Goal: Task Accomplishment & Management: Use online tool/utility

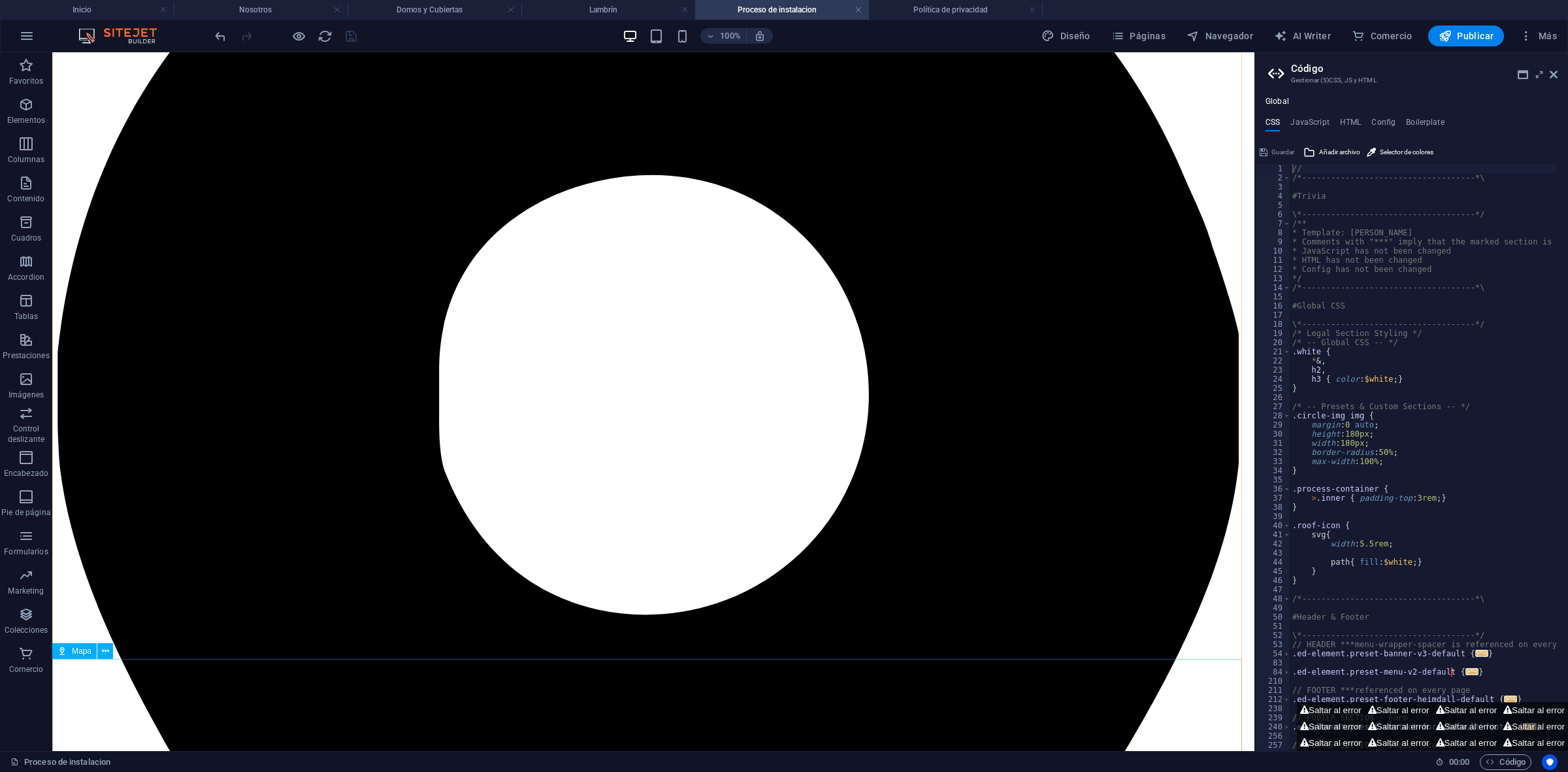
scroll to position [1088, 0]
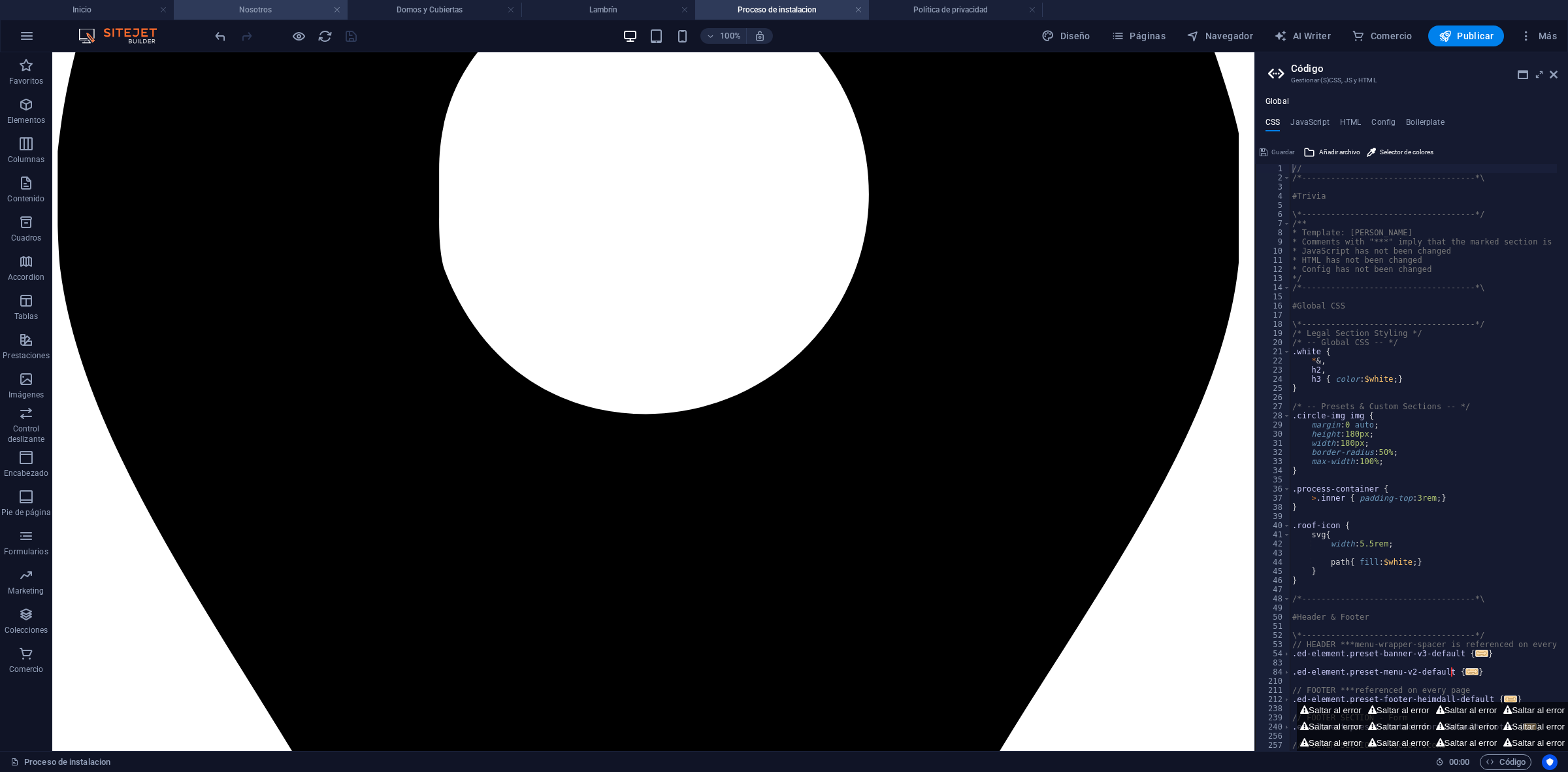
click at [262, 11] on h4 "Nosotros" at bounding box center [260, 10] width 174 height 15
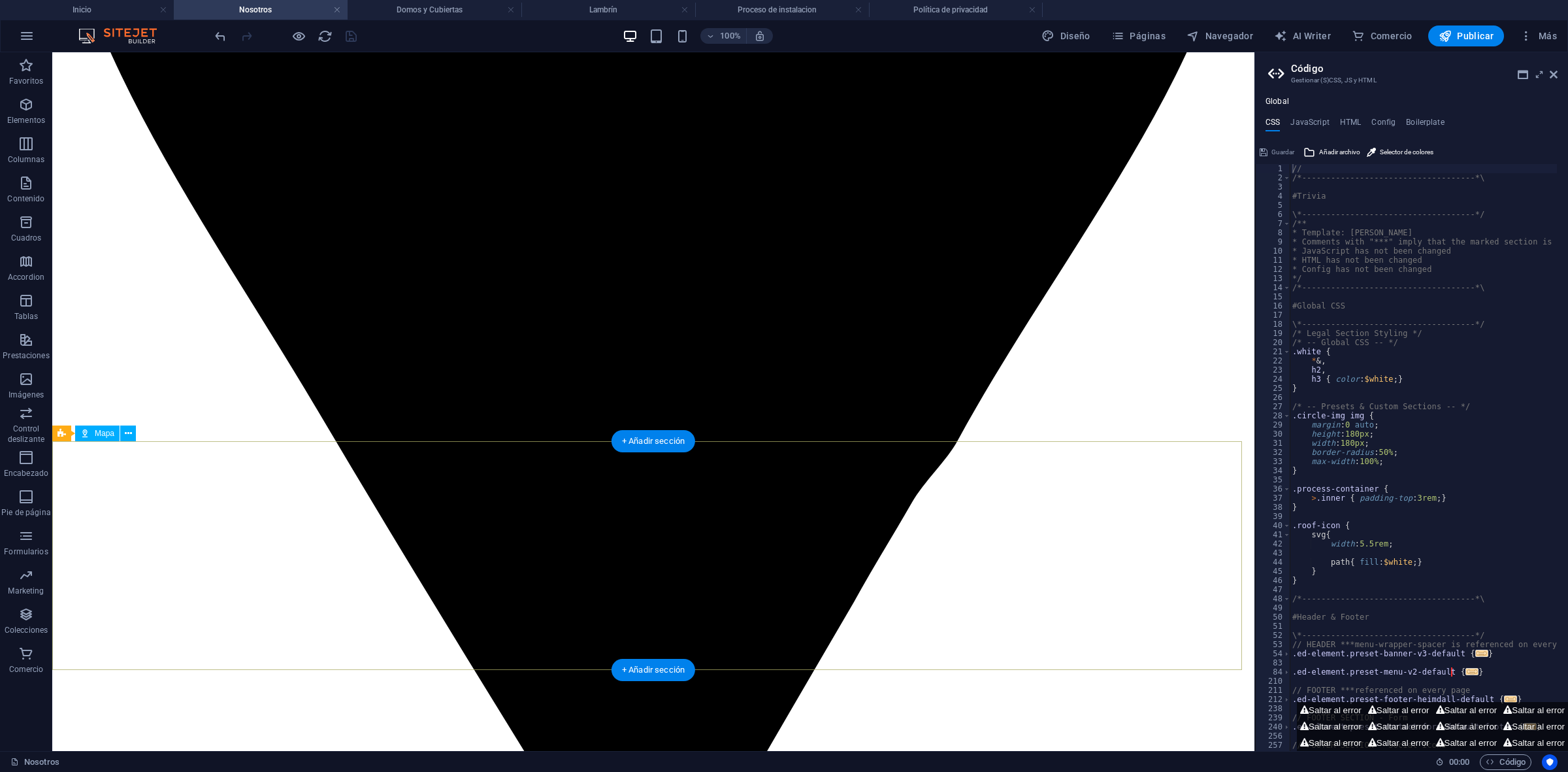
scroll to position [1528, 0]
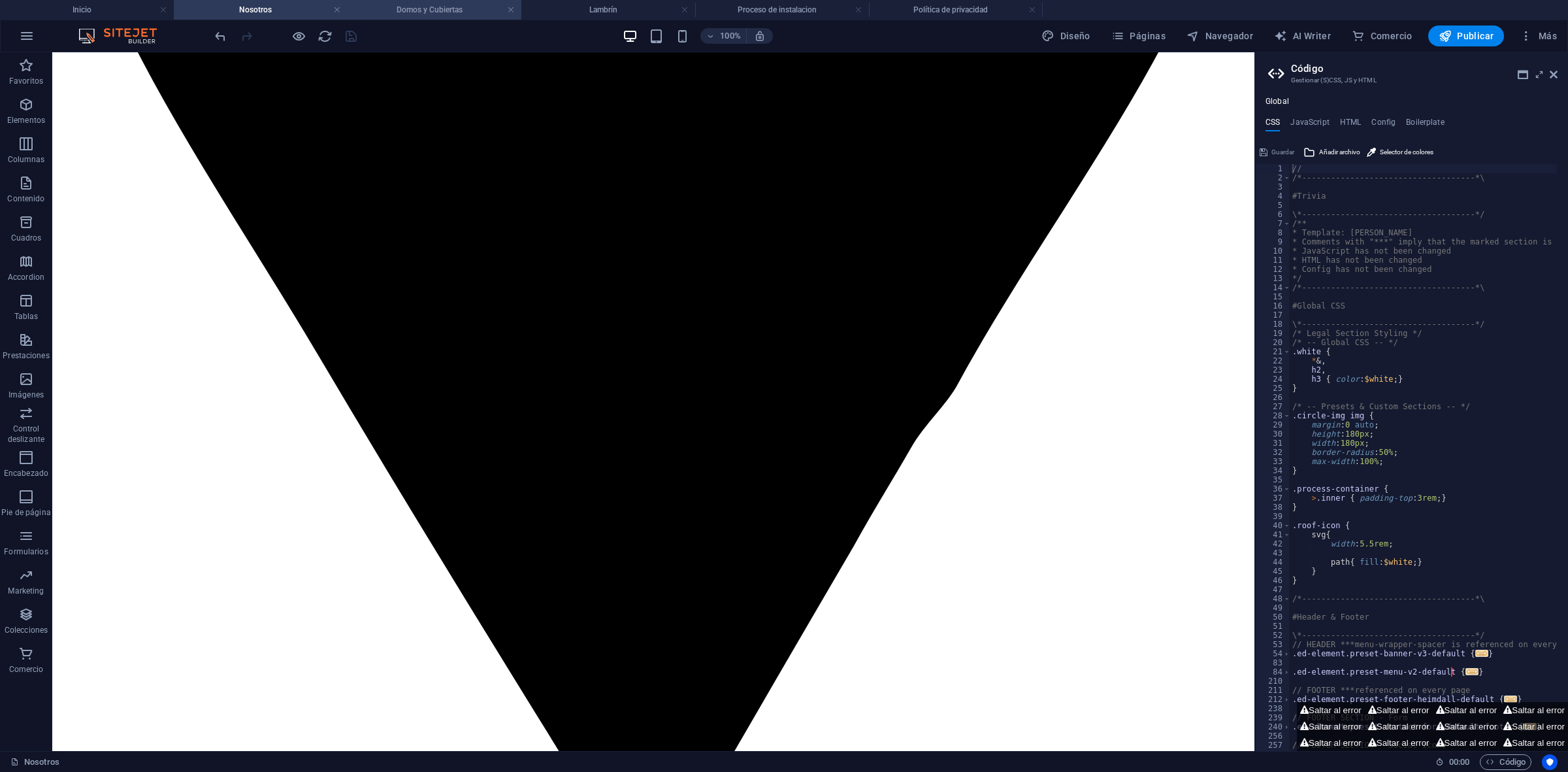
click at [428, 7] on h4 "Domos y Cubiertas" at bounding box center [434, 10] width 174 height 15
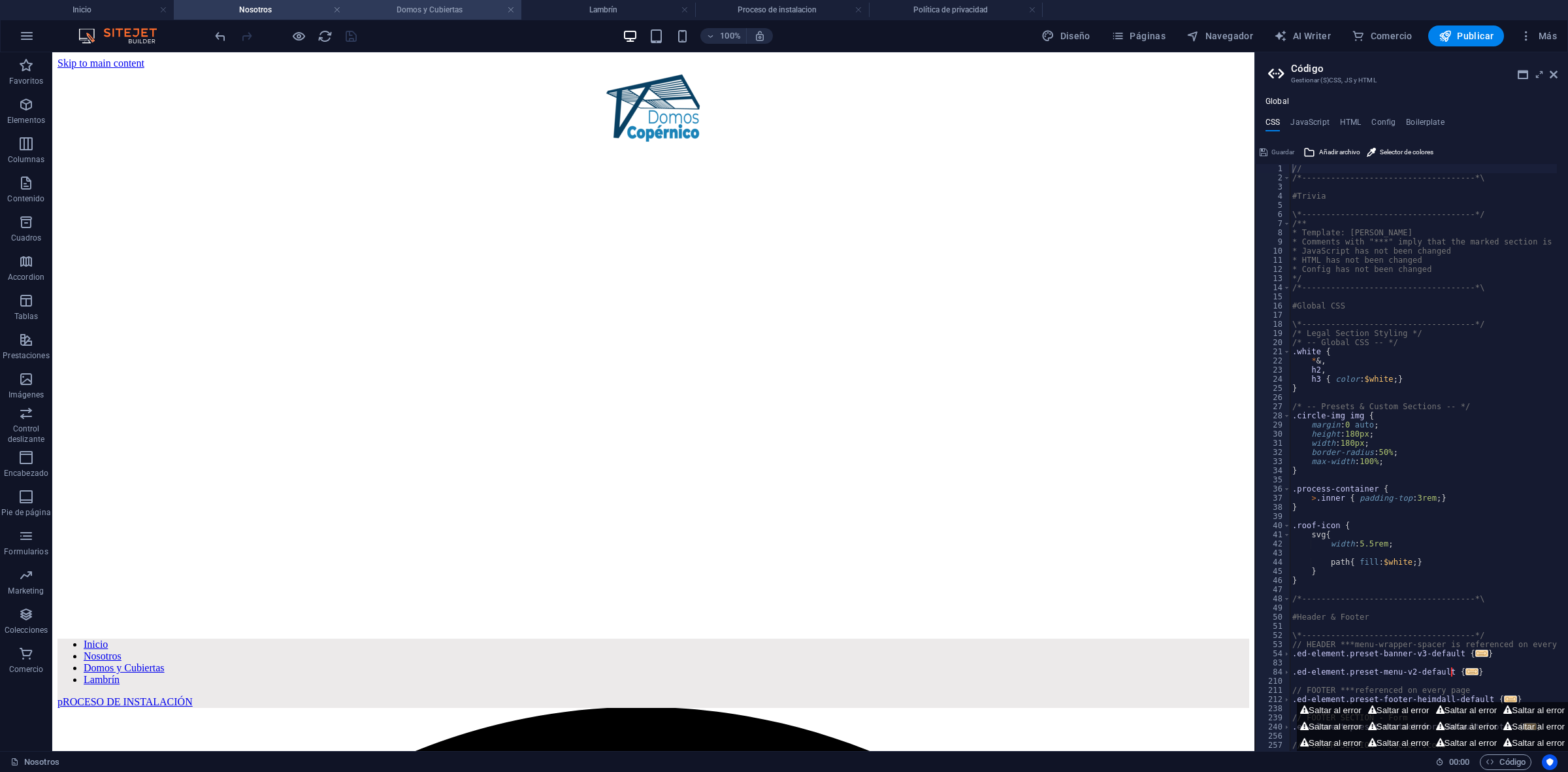
scroll to position [5158, 0]
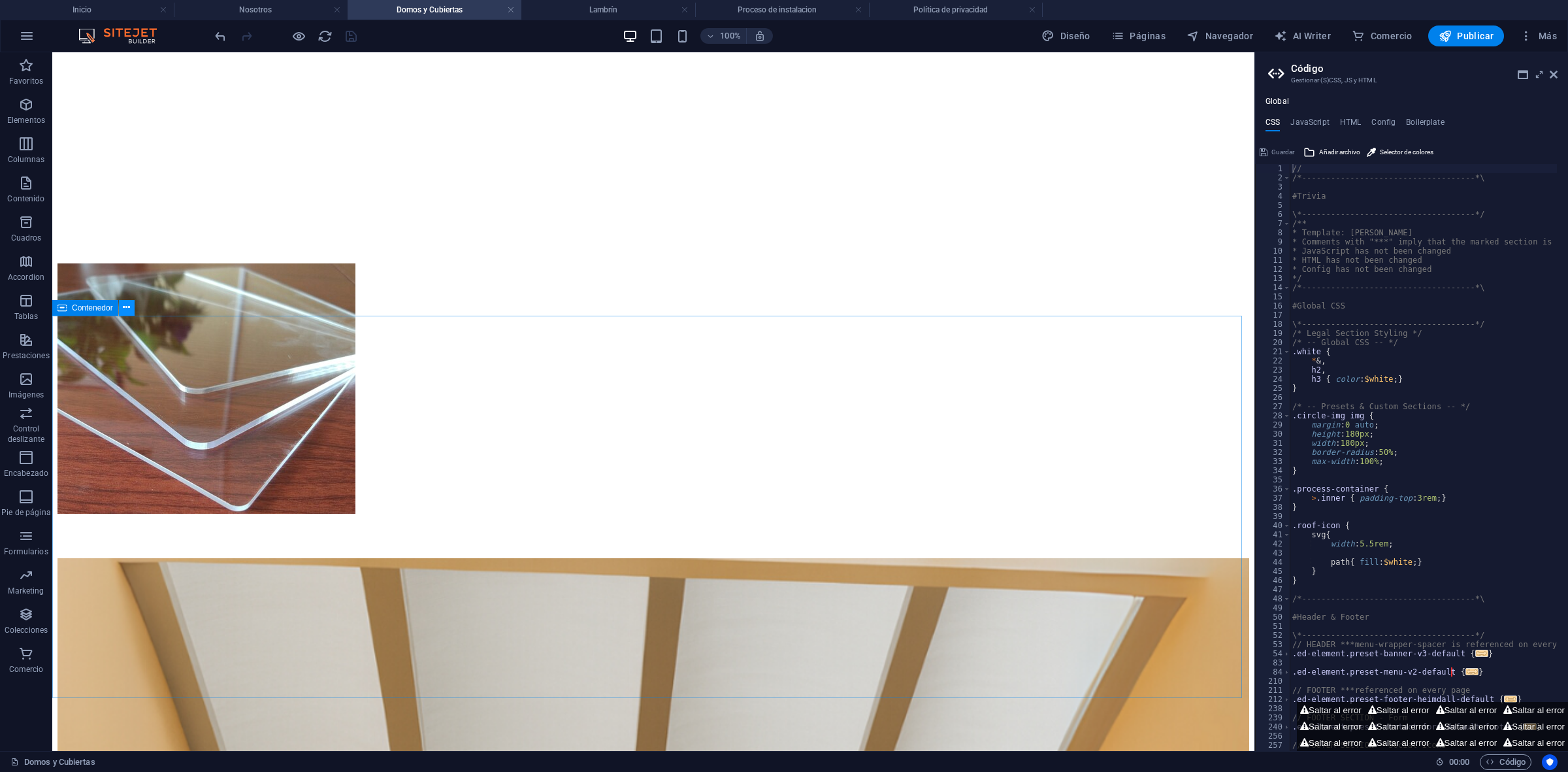
click at [129, 308] on icon at bounding box center [126, 307] width 7 height 14
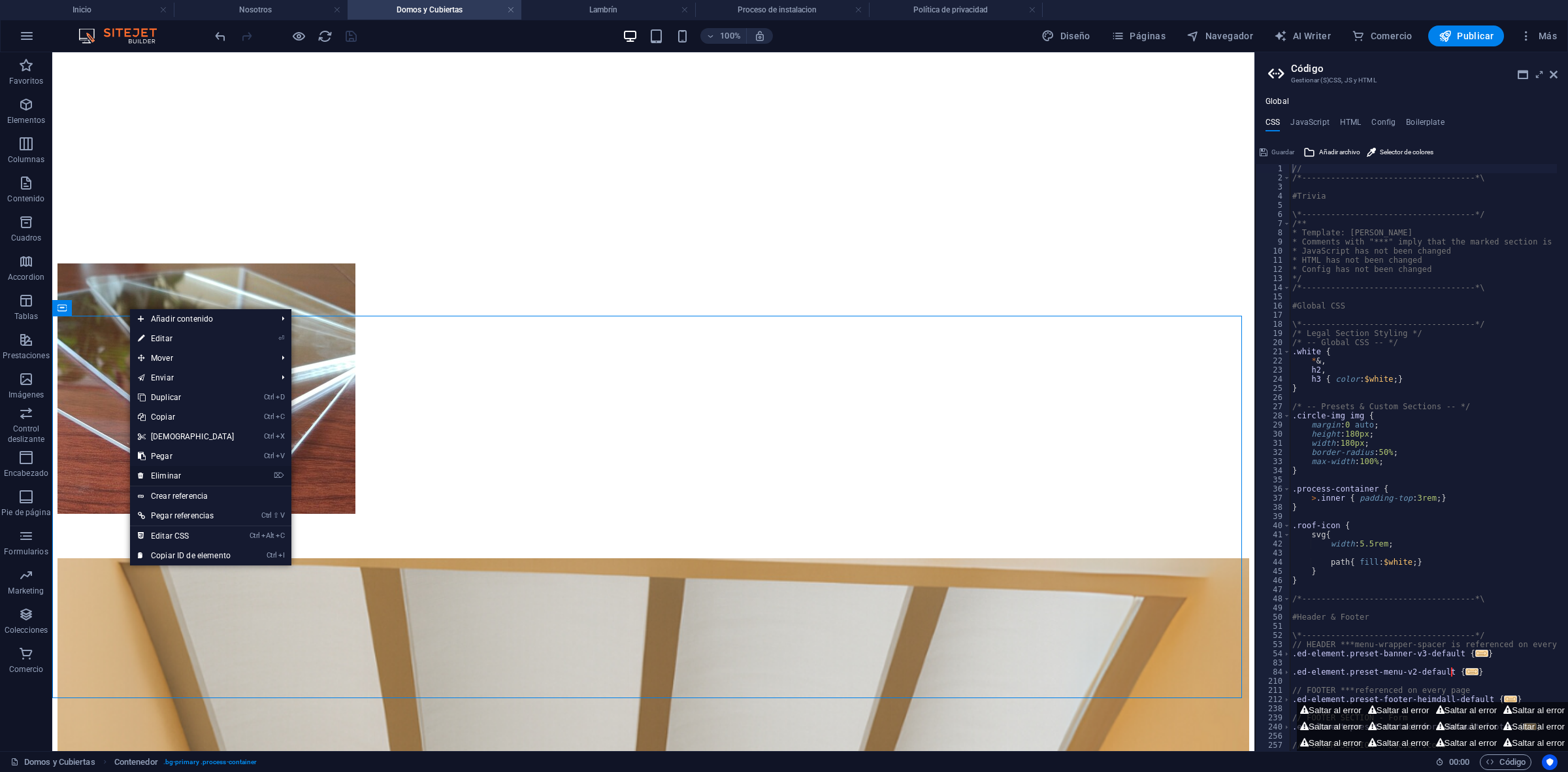
click at [207, 475] on link "⌦ Eliminar" at bounding box center [186, 476] width 113 height 20
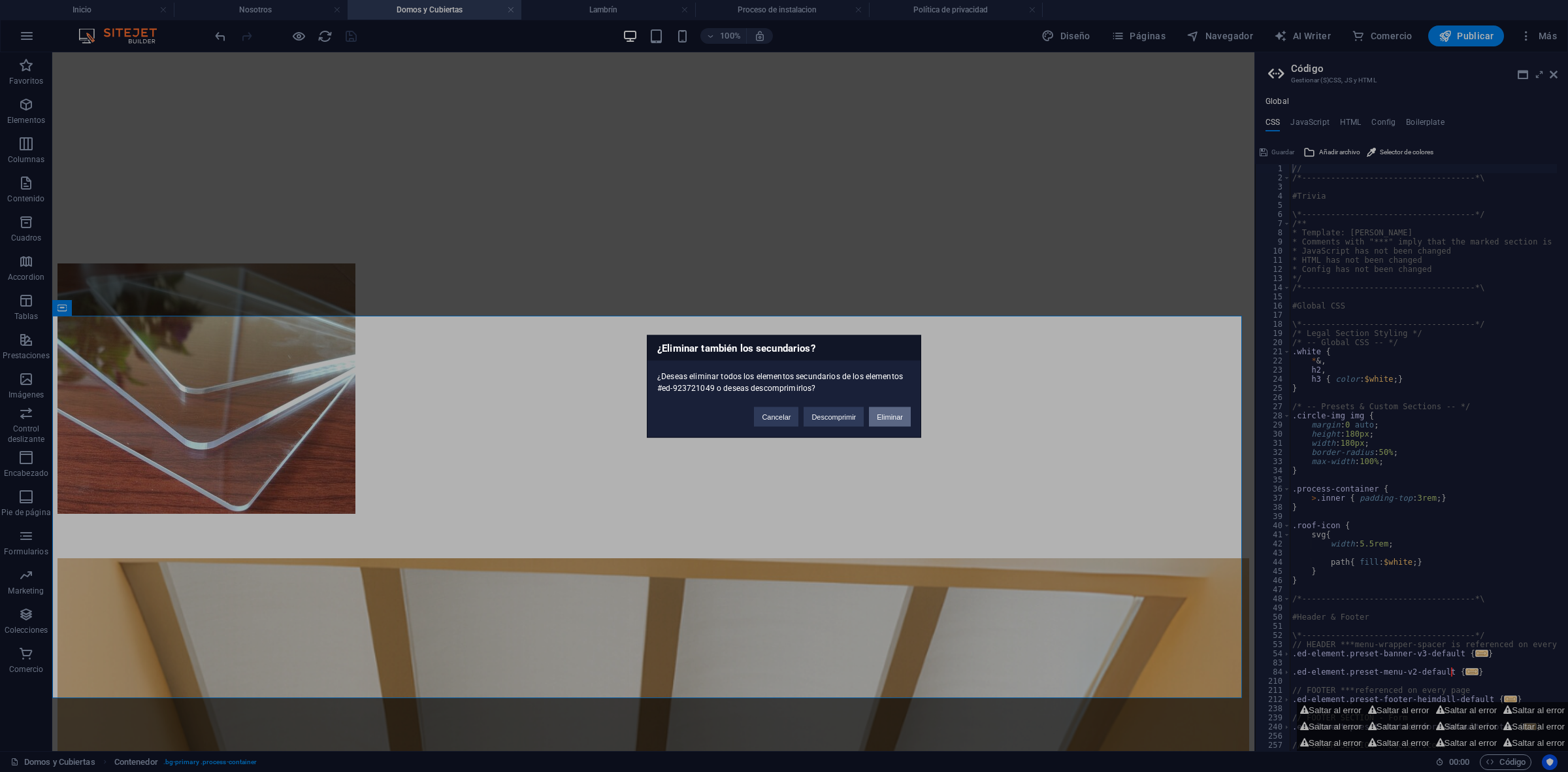
click at [896, 412] on button "Eliminar" at bounding box center [890, 416] width 42 height 20
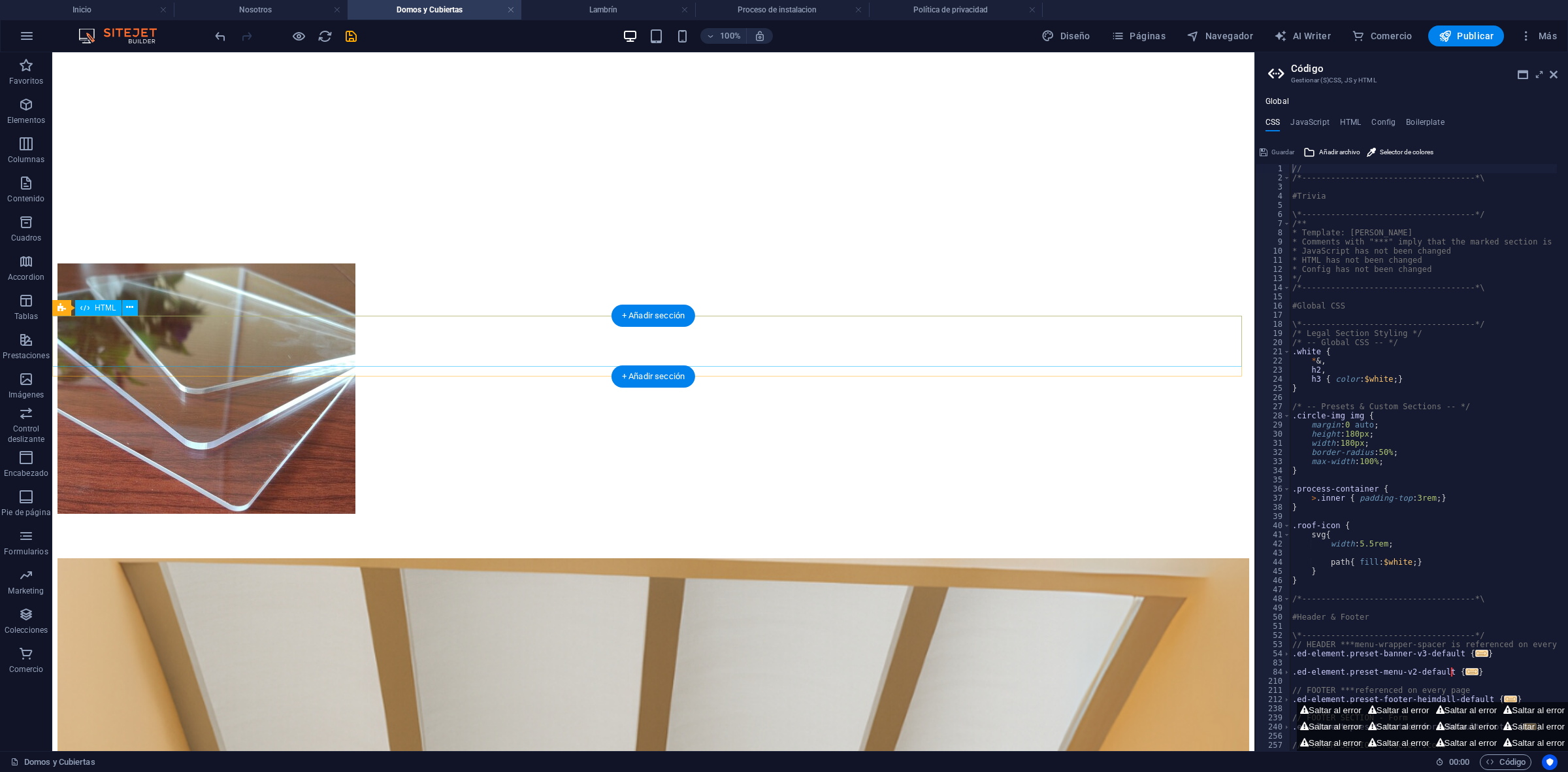
click at [352, 36] on icon "save" at bounding box center [351, 36] width 15 height 15
click at [1553, 76] on icon at bounding box center [1553, 75] width 8 height 11
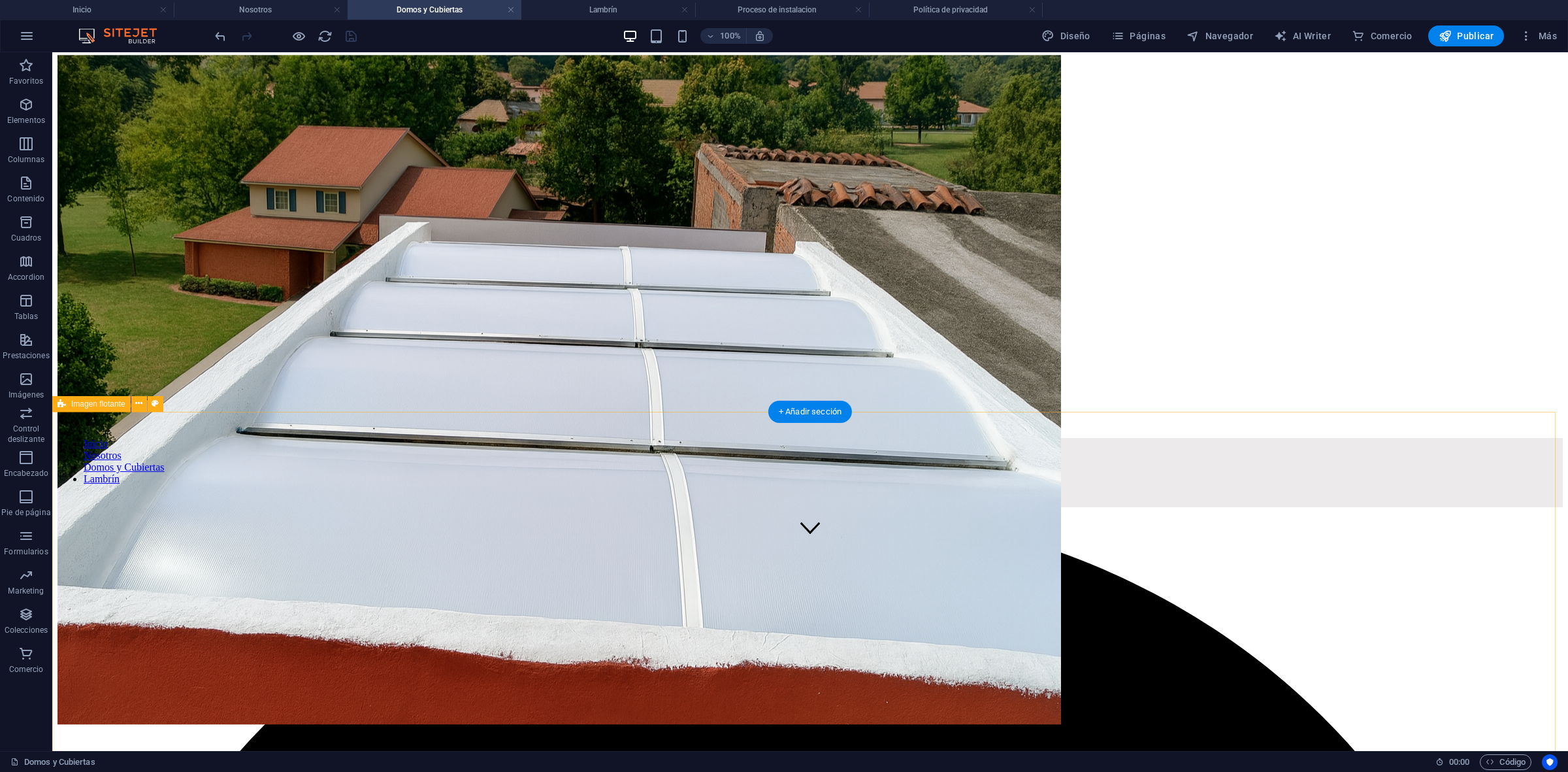
scroll to position [0, 0]
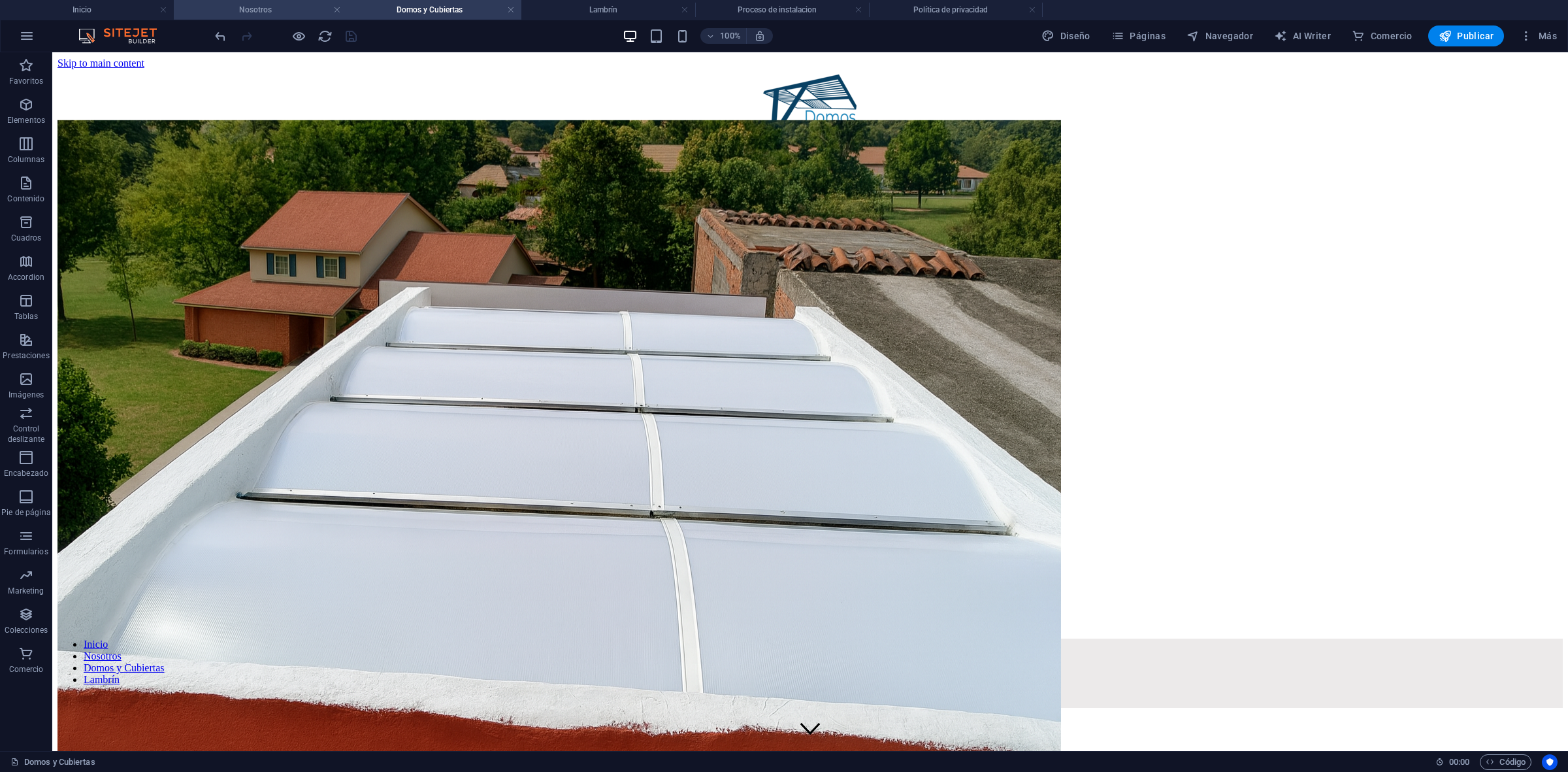
click at [247, 14] on h4 "Nosotros" at bounding box center [260, 10] width 174 height 15
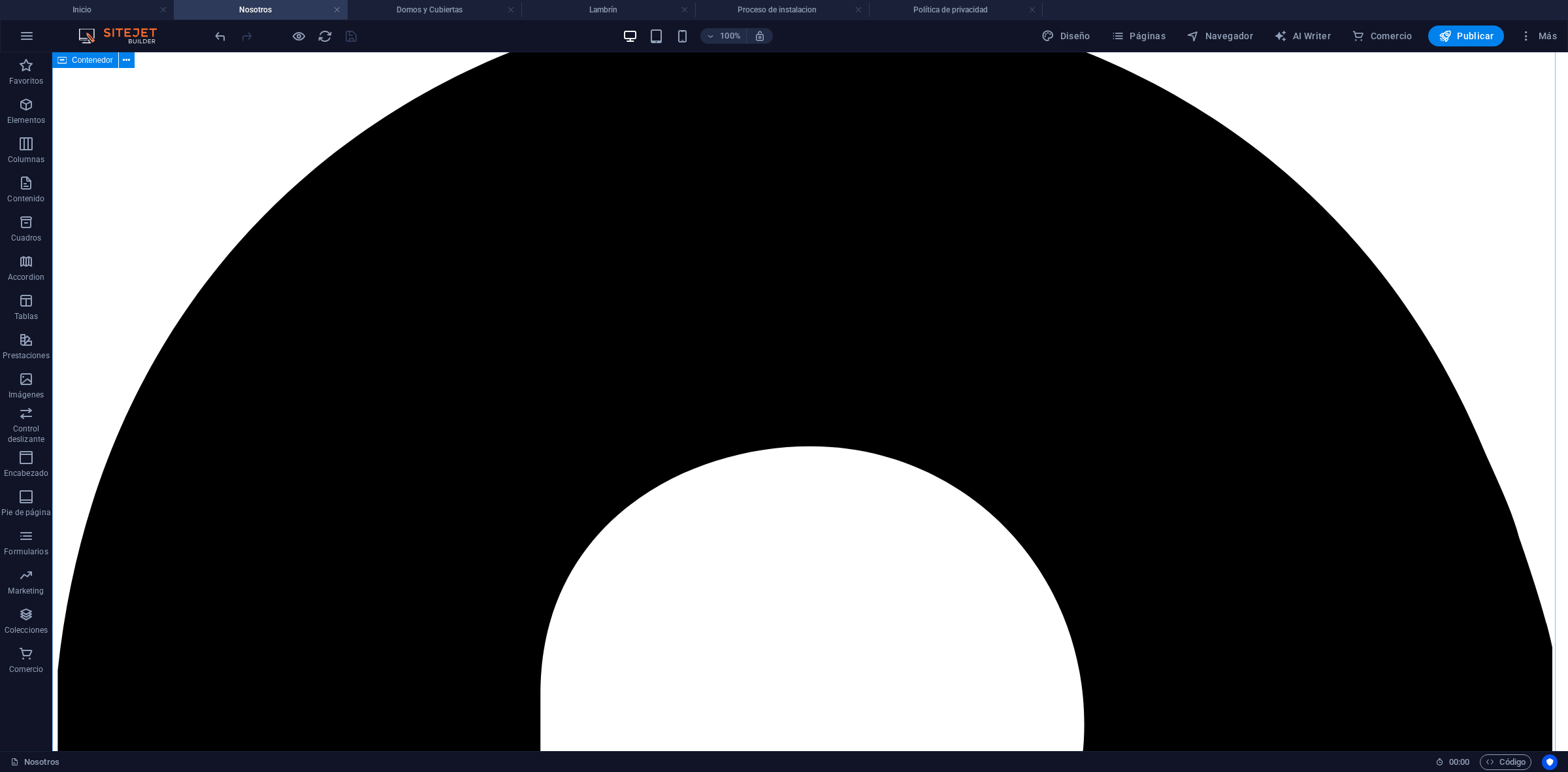
scroll to position [302, 0]
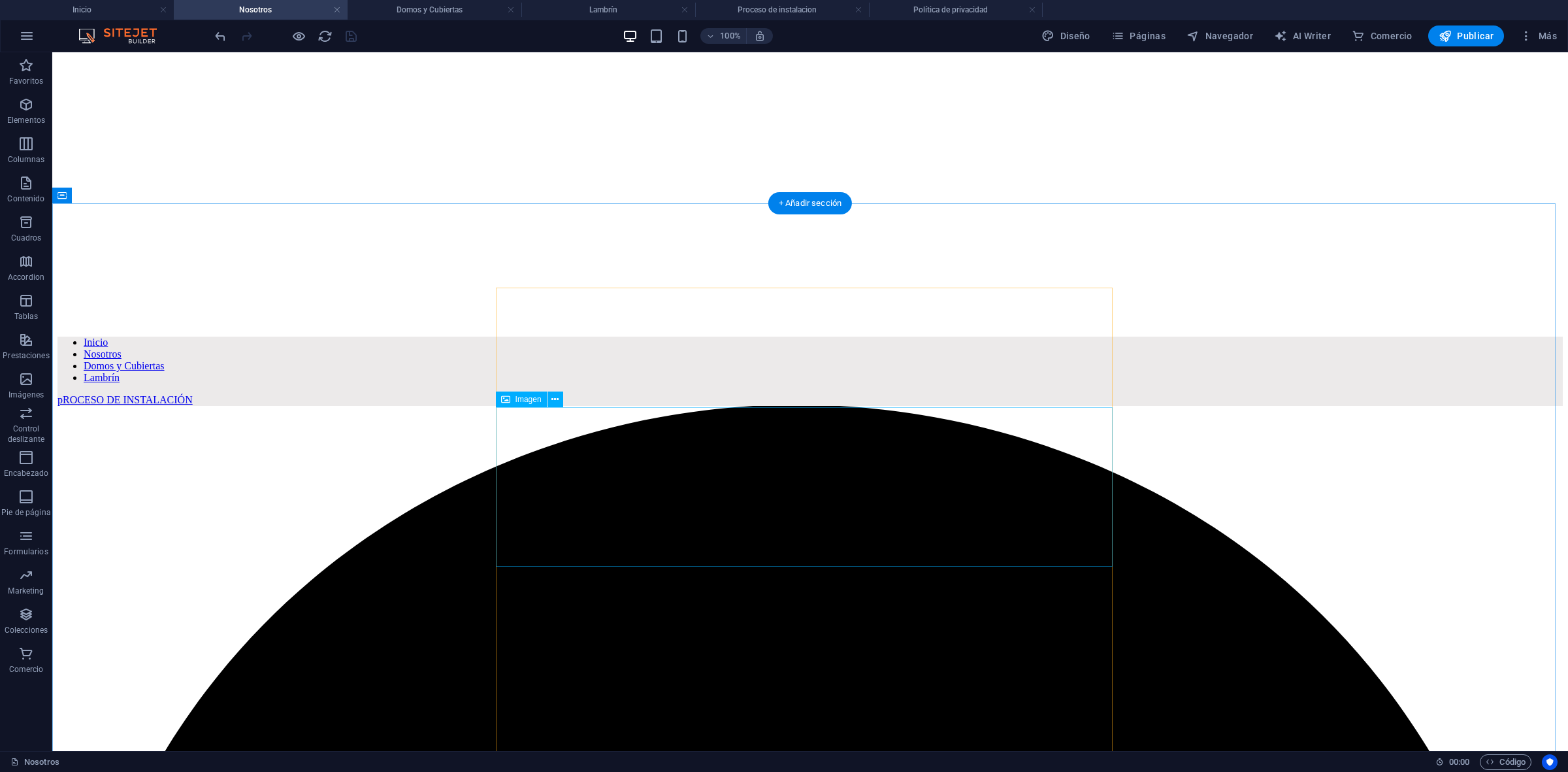
click at [593, 293] on div "Predeterminado Contenedor H2" at bounding box center [544, 291] width 105 height 16
click at [505, 281] on icon at bounding box center [504, 279] width 8 height 15
